Goal: Information Seeking & Learning: Check status

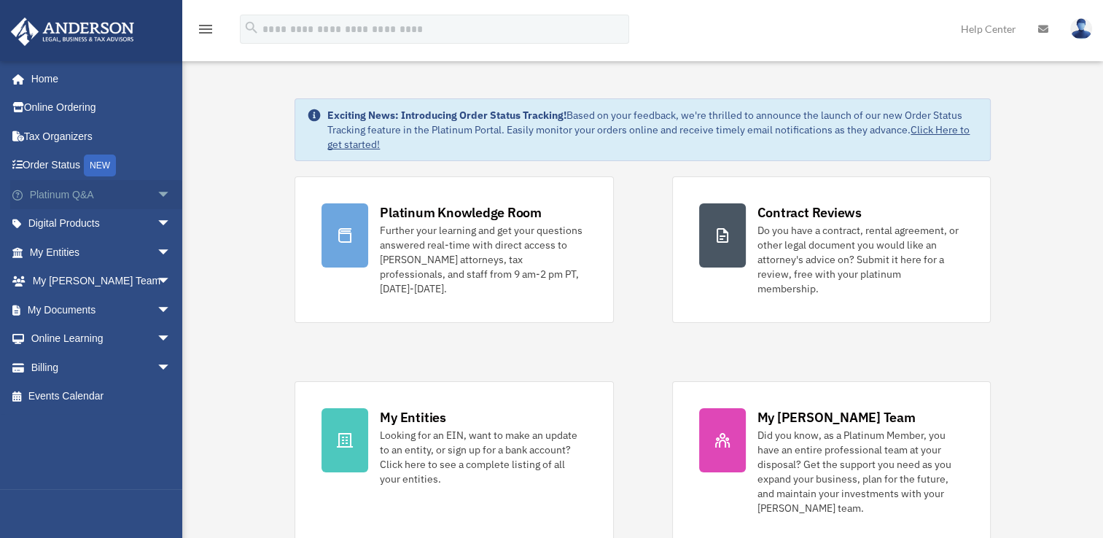
click at [162, 191] on span "arrow_drop_down" at bounding box center [171, 195] width 29 height 30
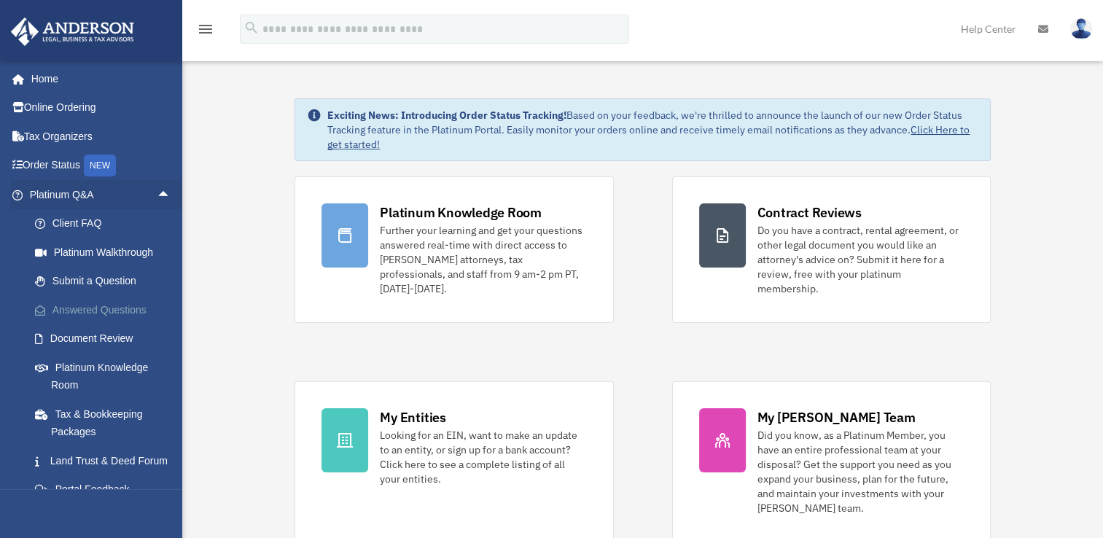
click at [94, 310] on link "Answered Questions" at bounding box center [106, 309] width 173 height 29
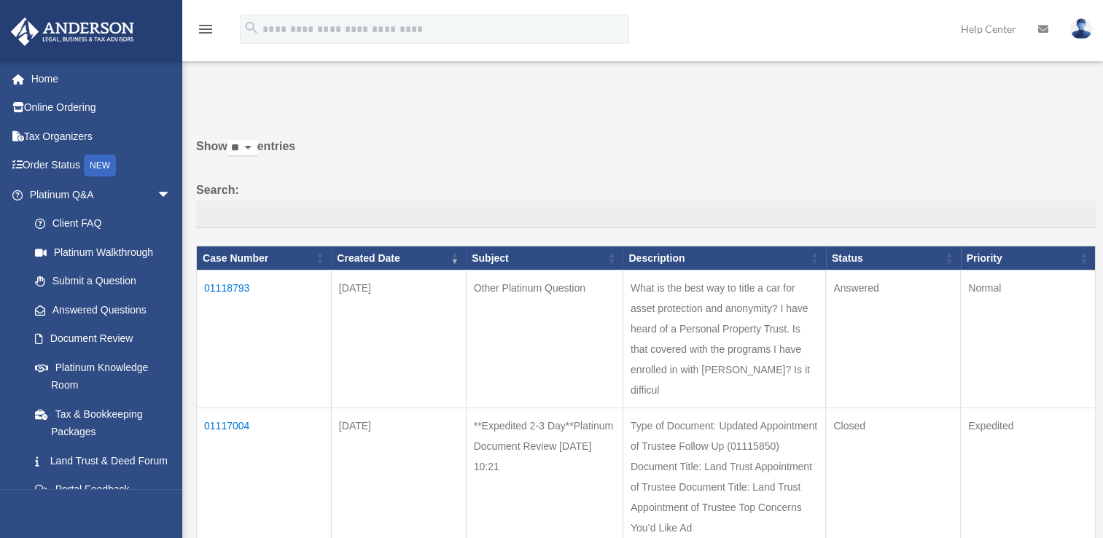
click at [233, 284] on td "01118793" at bounding box center [264, 339] width 135 height 138
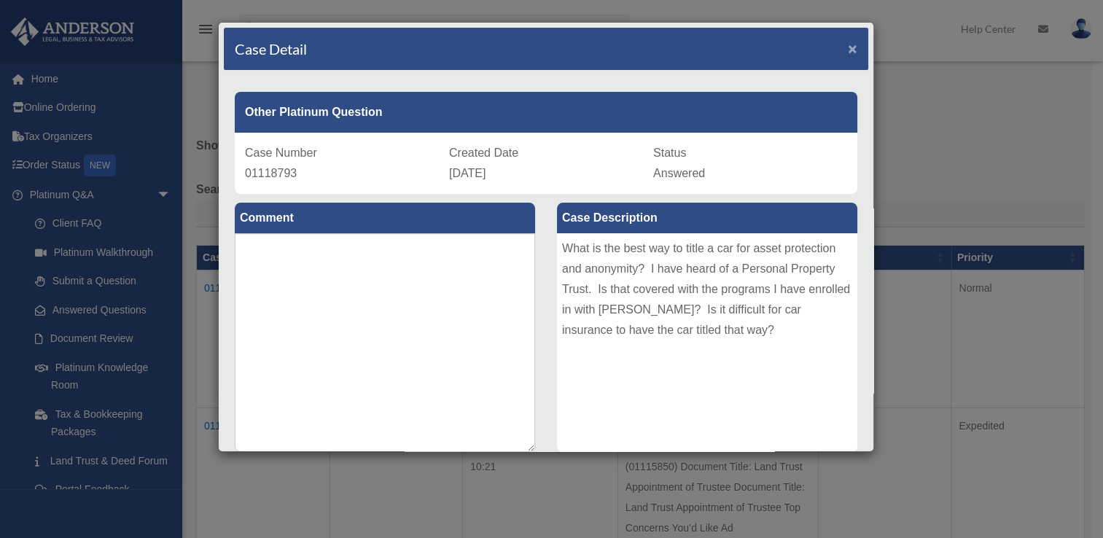
click at [848, 48] on span "×" at bounding box center [852, 48] width 9 height 17
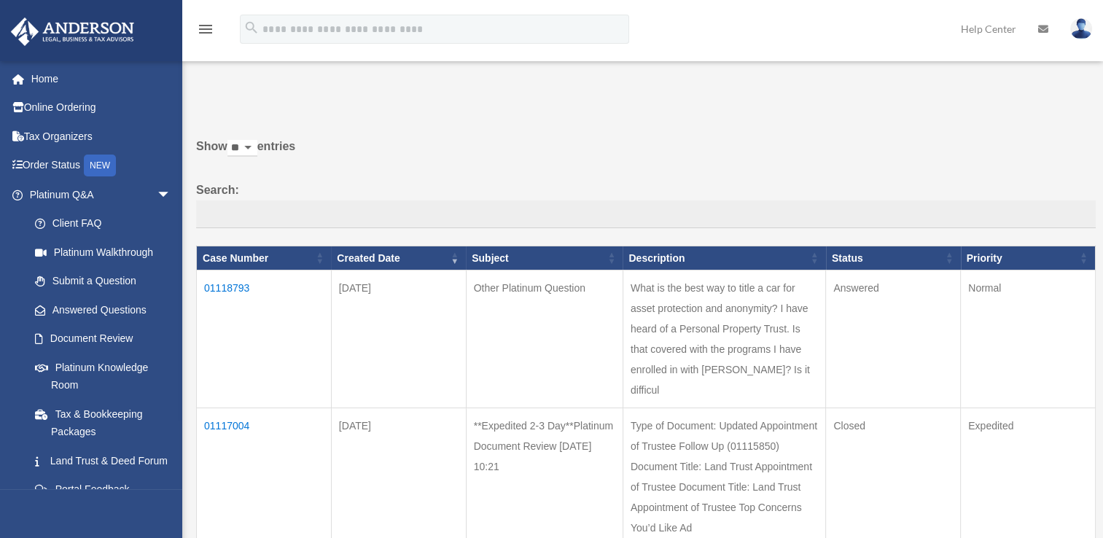
click at [1074, 25] on img at bounding box center [1081, 28] width 22 height 21
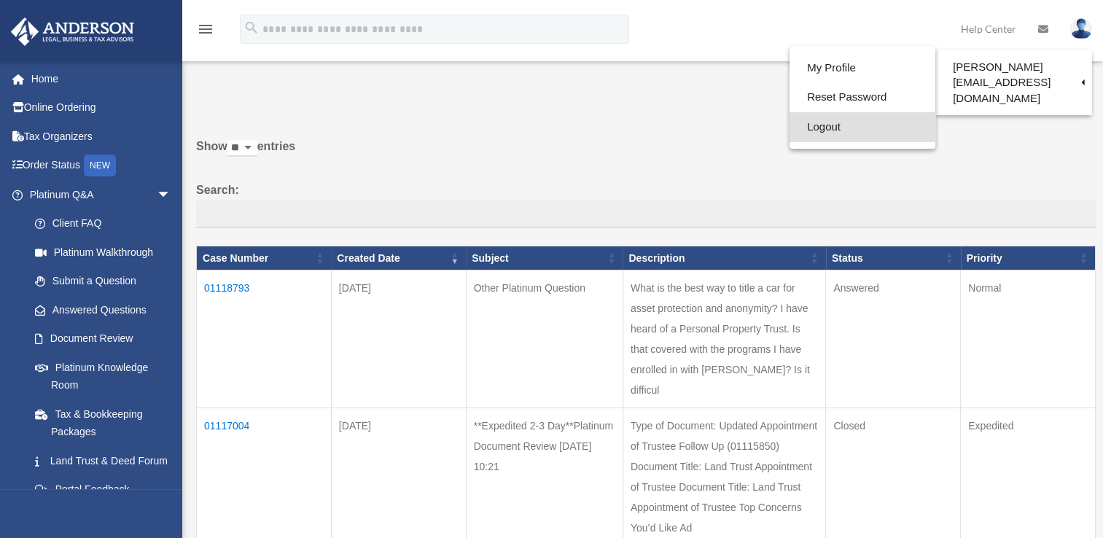
click at [794, 124] on link "Logout" at bounding box center [862, 127] width 146 height 30
